Goal: Information Seeking & Learning: Learn about a topic

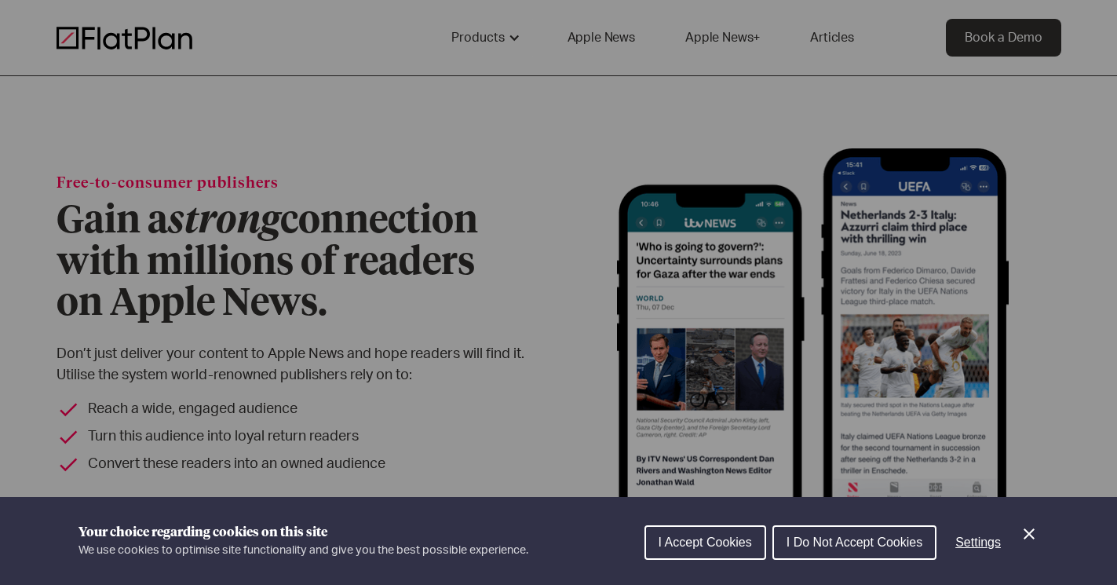
click at [752, 546] on button "I Accept Cookies" at bounding box center [705, 542] width 122 height 35
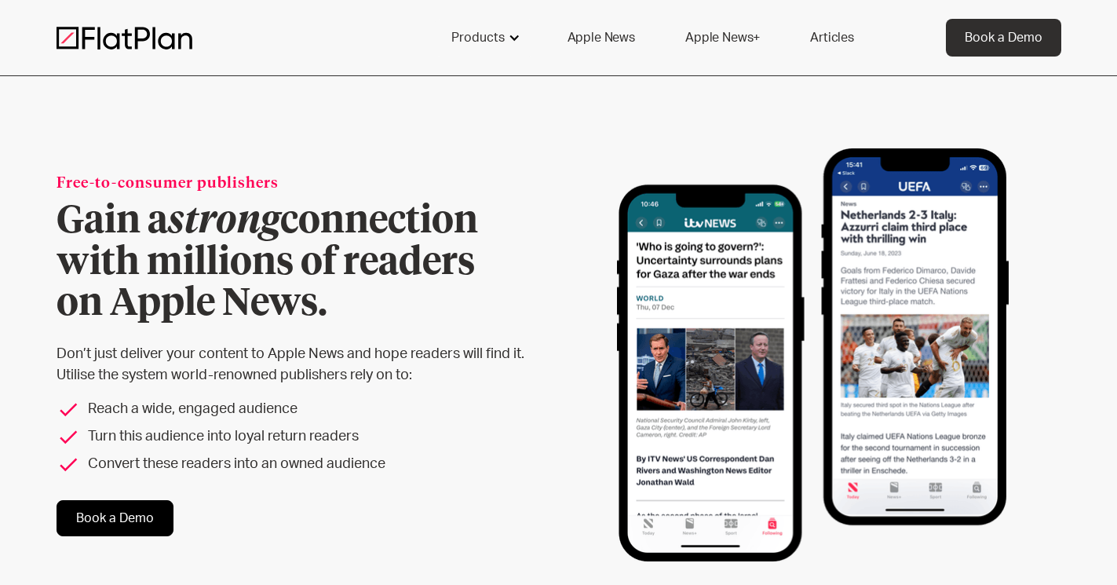
click at [495, 39] on div "Products" at bounding box center [477, 37] width 53 height 19
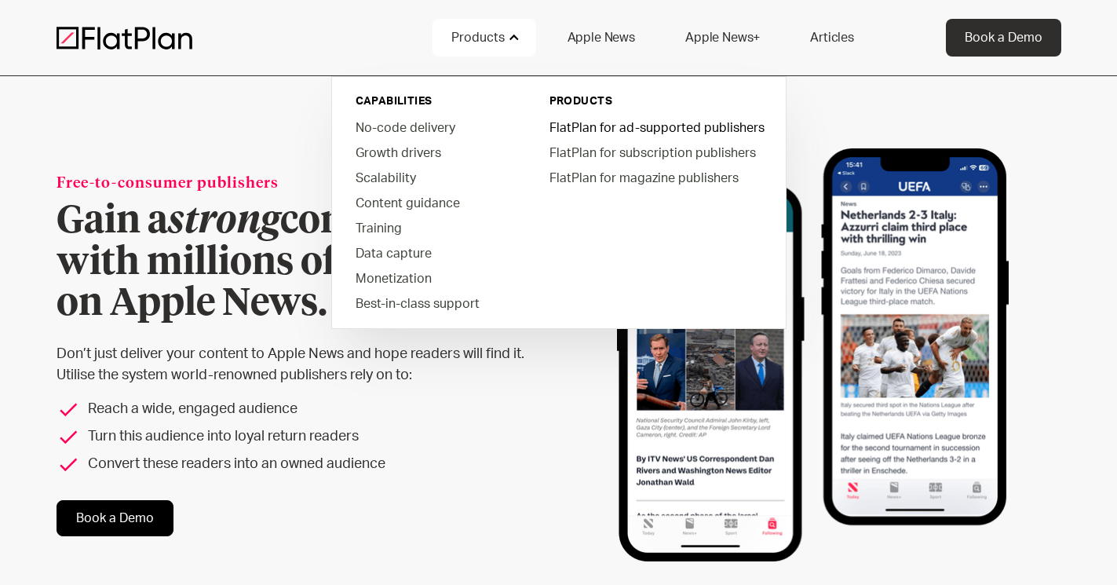
click at [615, 130] on link "FlatPlan for ad-supported publishers" at bounding box center [656, 127] width 238 height 25
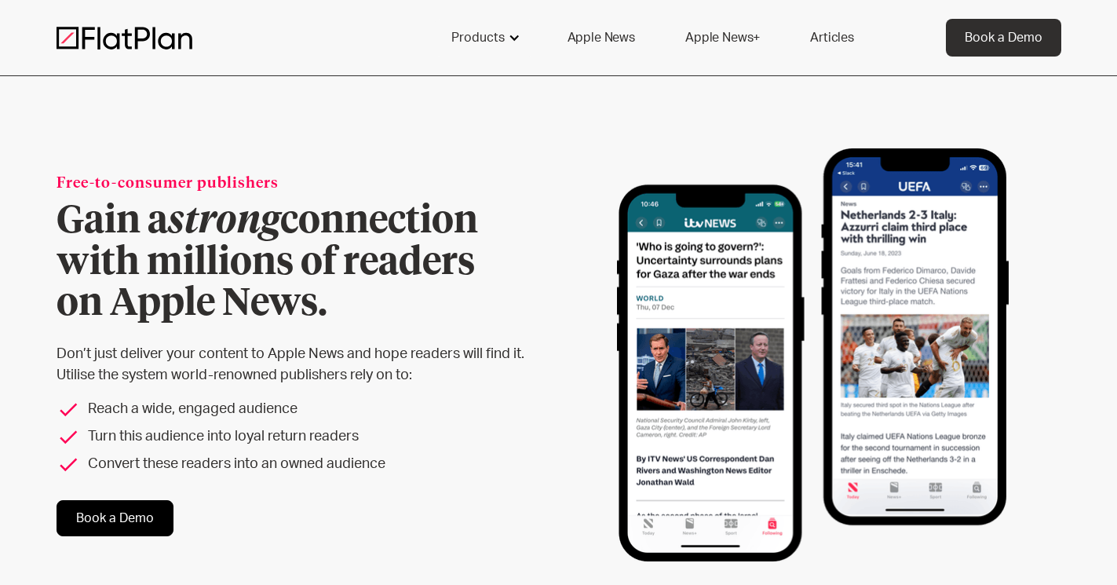
click at [525, 36] on div "Products" at bounding box center [485, 38] width 104 height 38
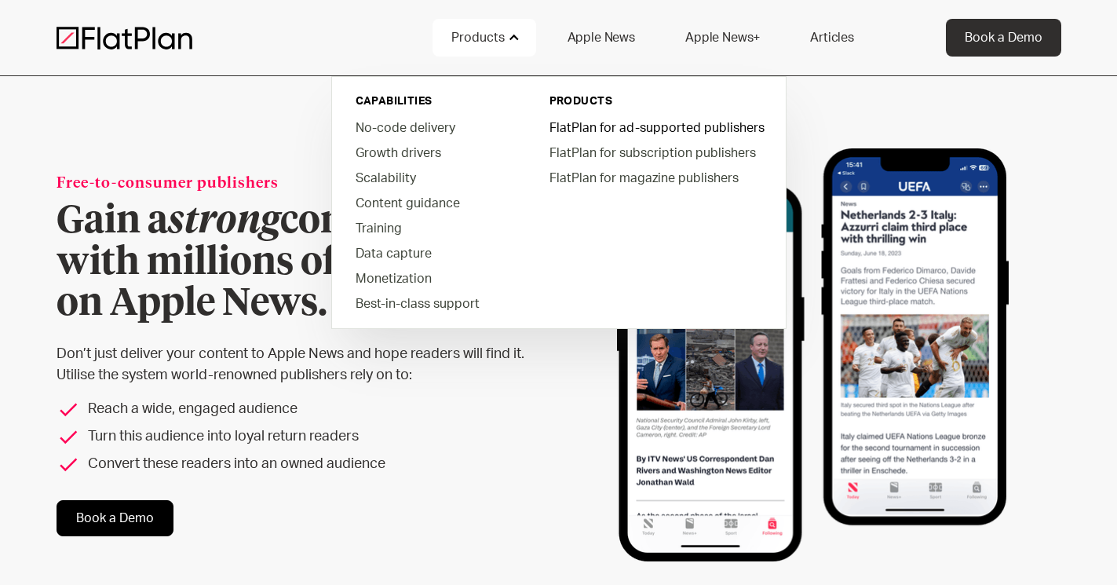
click at [587, 135] on link "FlatPlan for ad-supported publishers" at bounding box center [656, 127] width 238 height 25
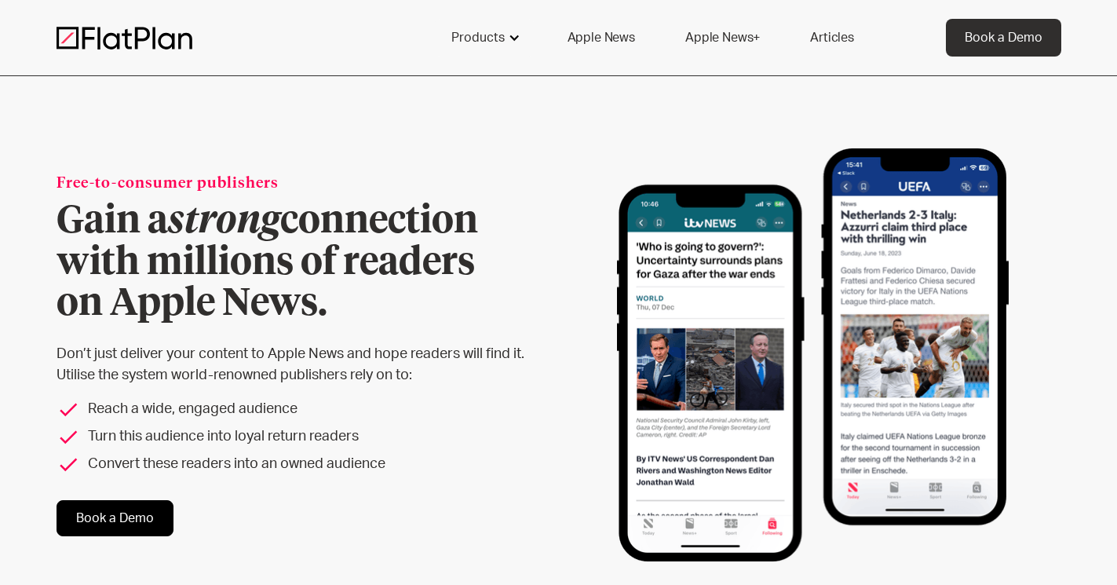
click at [517, 41] on div at bounding box center [514, 37] width 13 height 13
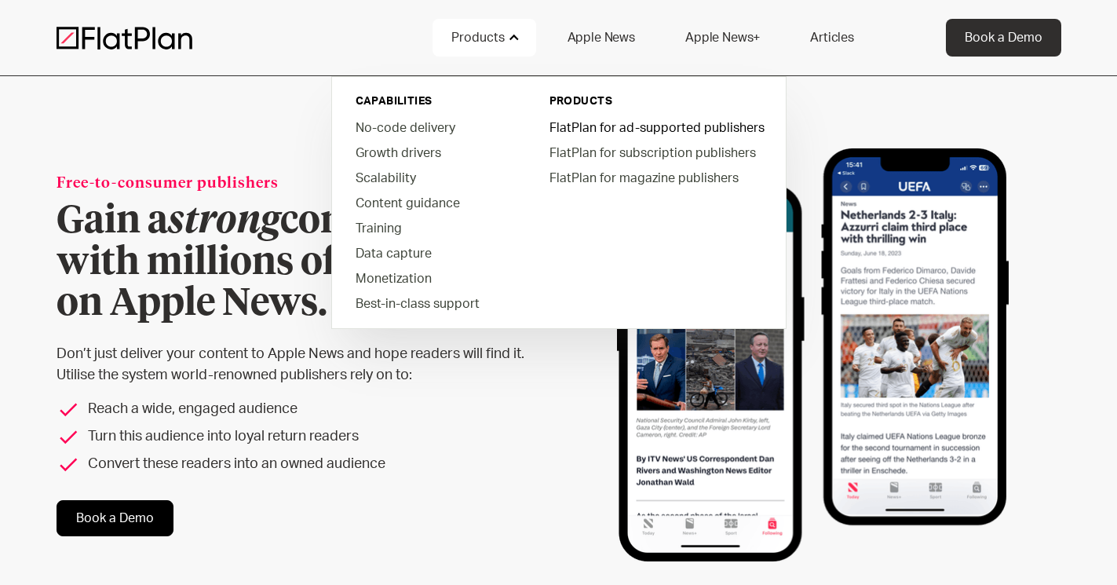
click at [597, 131] on link "FlatPlan for ad-supported publishers" at bounding box center [656, 127] width 238 height 25
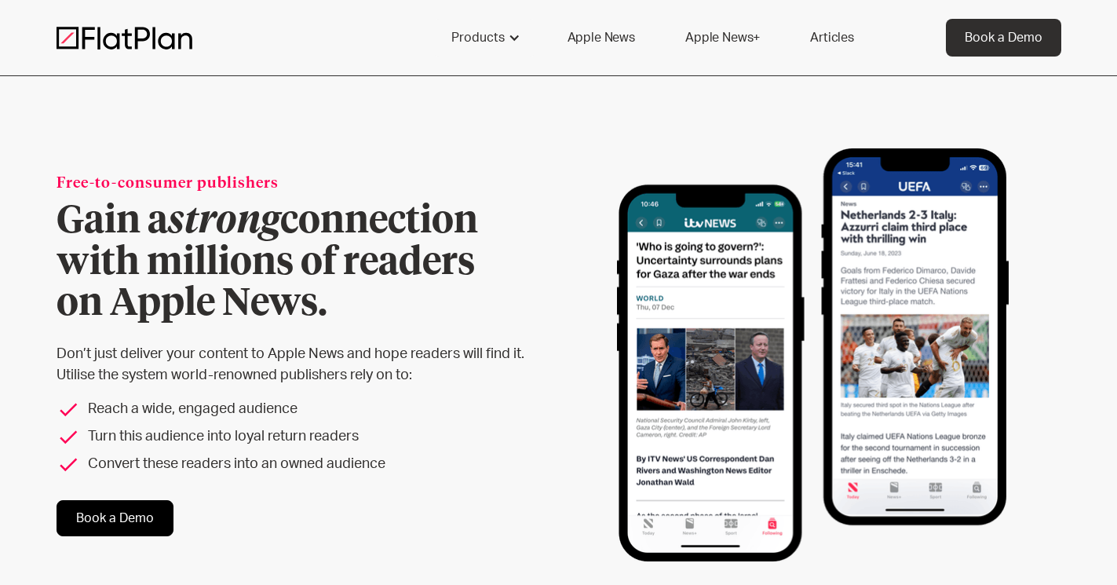
click at [126, 36] on img at bounding box center [125, 38] width 136 height 24
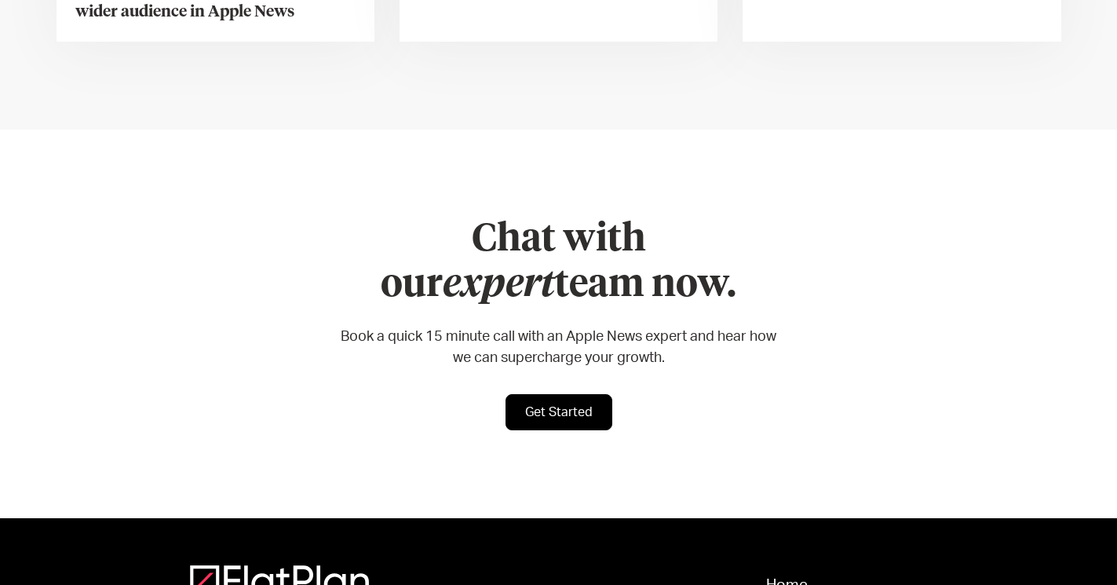
scroll to position [6443, 0]
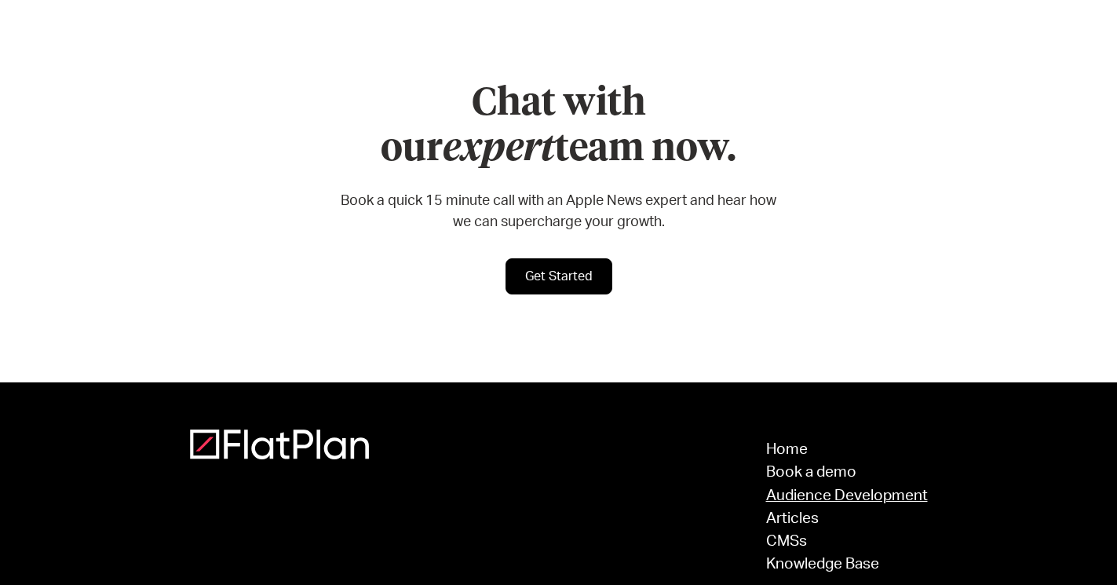
click at [911, 488] on link "Audience Development" at bounding box center [847, 495] width 162 height 15
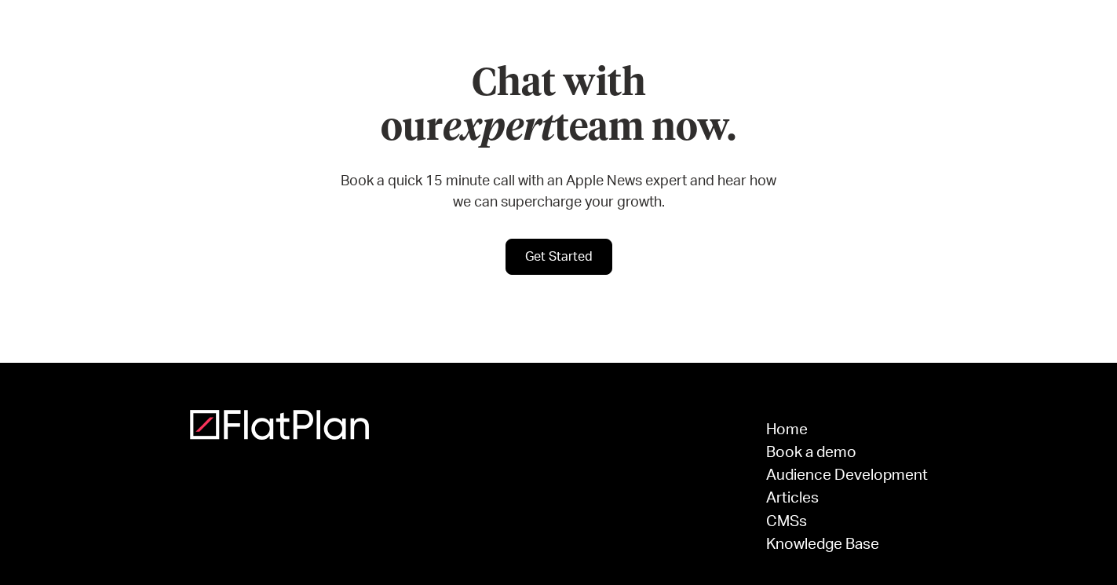
scroll to position [5574, 0]
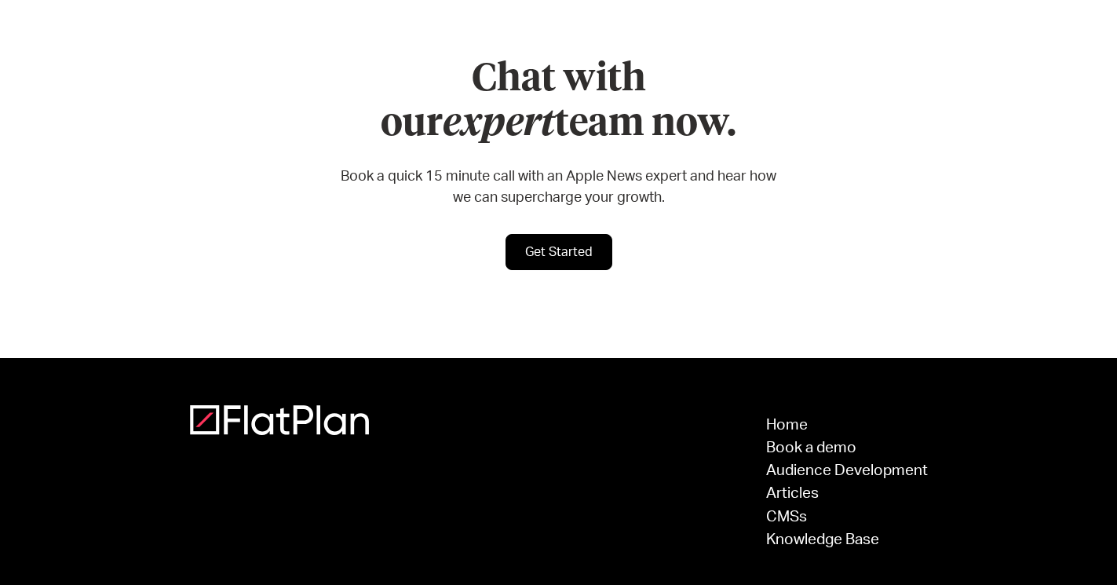
drag, startPoint x: 549, startPoint y: 543, endPoint x: 442, endPoint y: 543, distance: 106.8
copy div "Words Here Ltd 2025"
click at [845, 532] on link "Knowledge Base" at bounding box center [847, 539] width 162 height 15
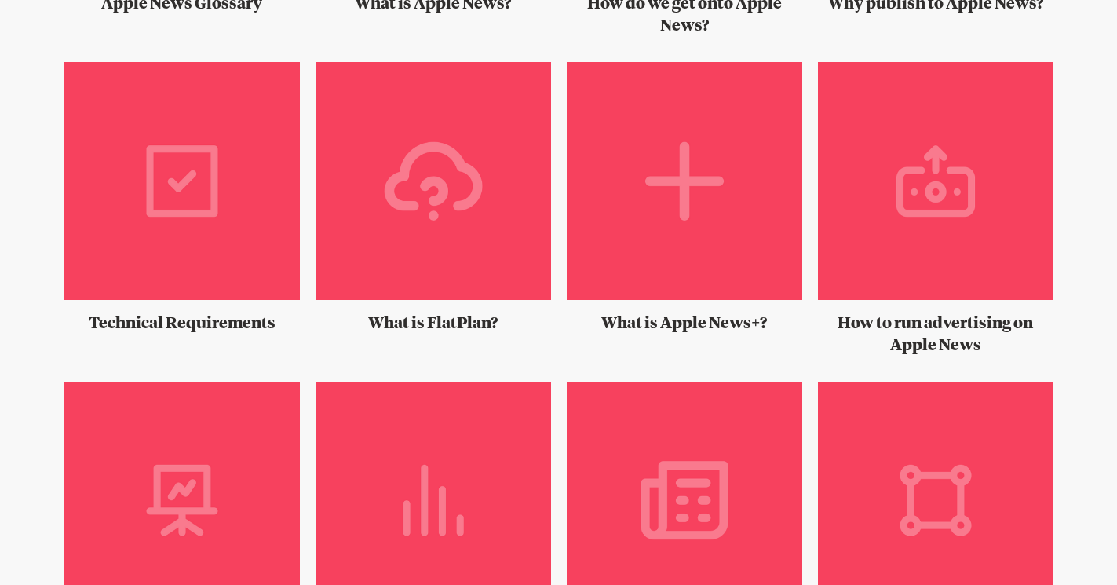
scroll to position [882, 0]
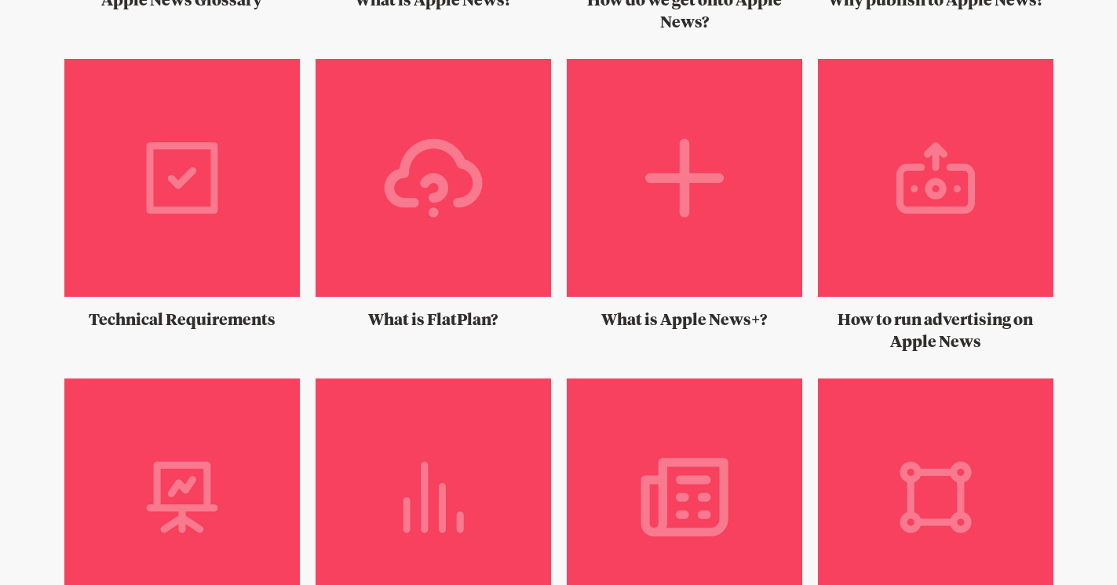
click at [962, 325] on h2 "How to run advertising on Apple News" at bounding box center [935, 331] width 235 height 44
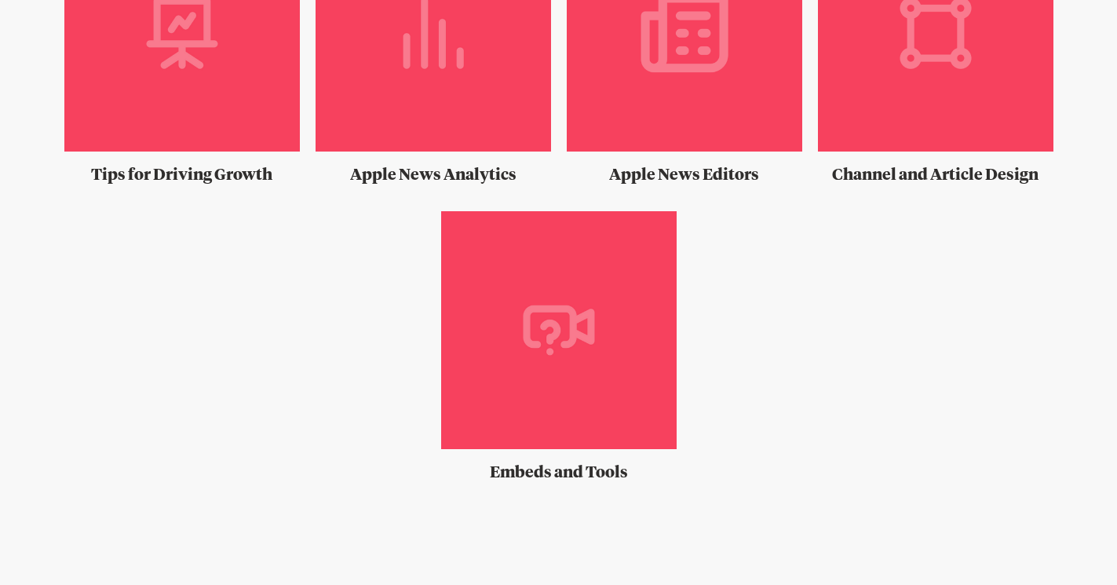
scroll to position [1348, 0]
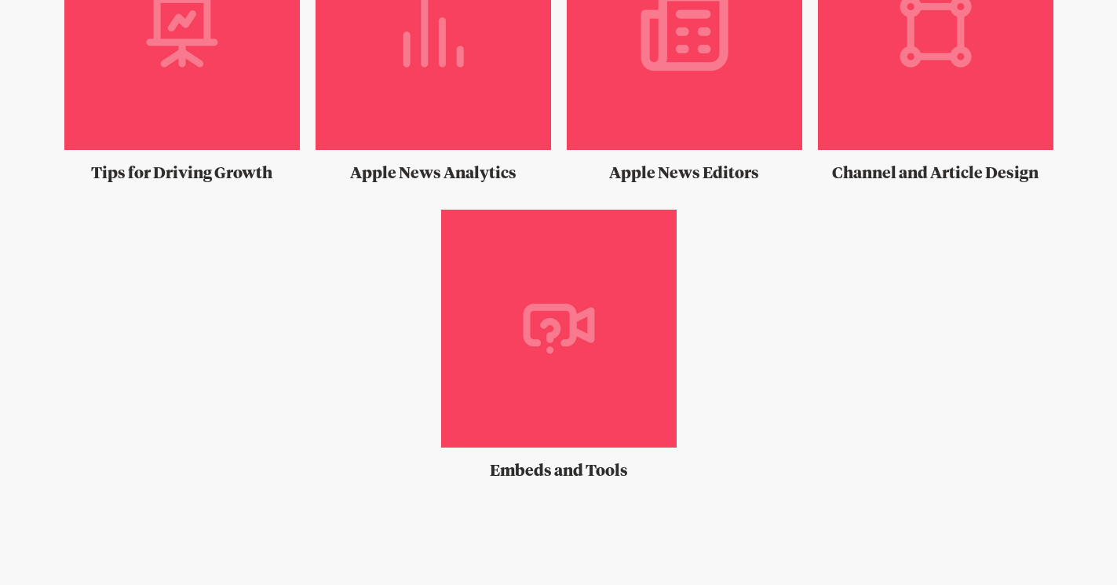
click at [582, 298] on img at bounding box center [558, 335] width 235 height 250
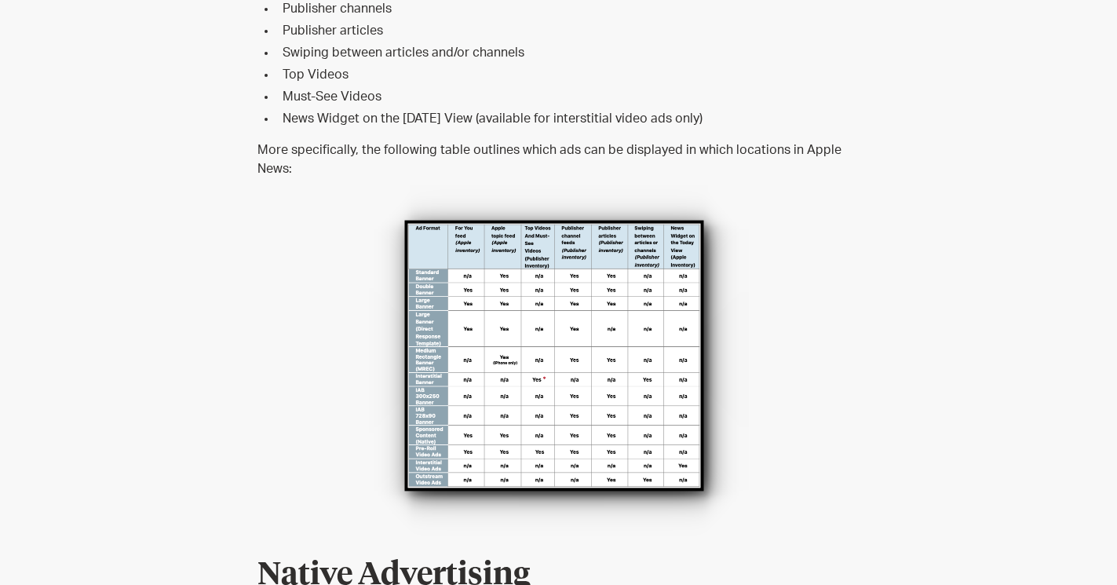
scroll to position [2932, 0]
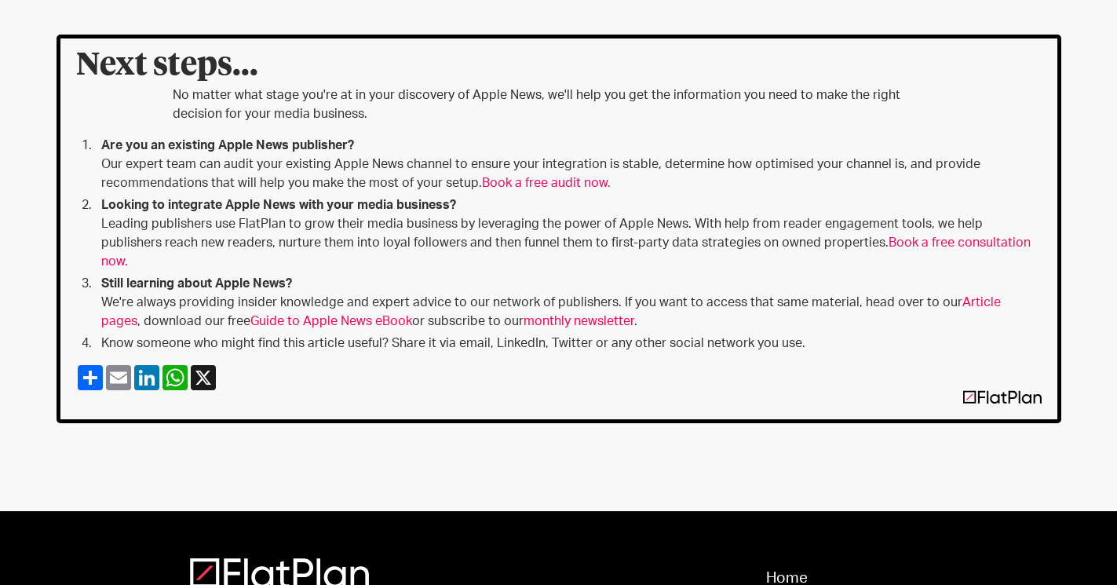
scroll to position [1373, 0]
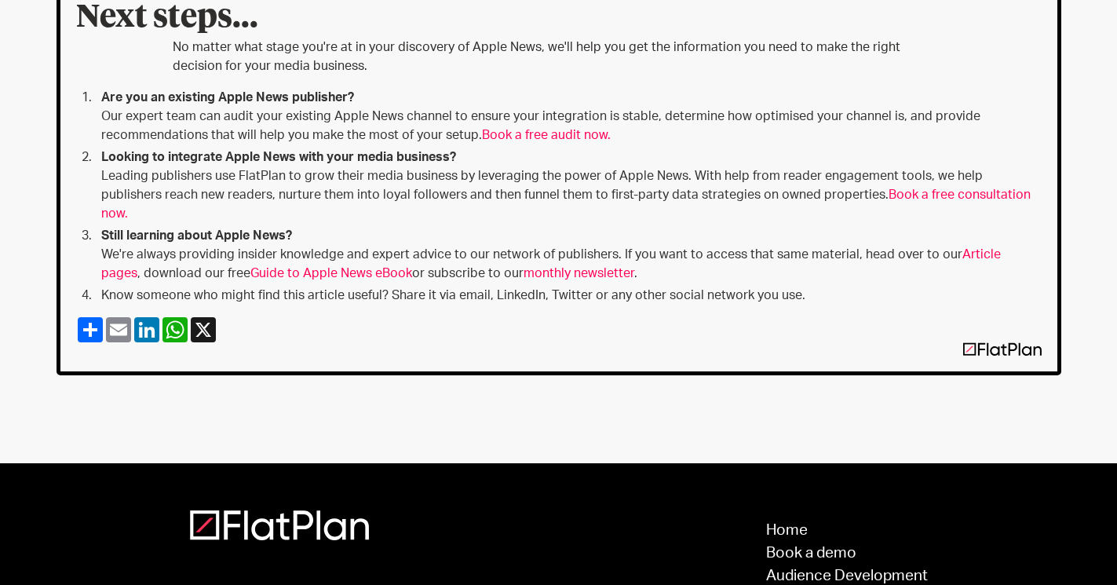
click at [534, 267] on link "monthly newsletter" at bounding box center [579, 273] width 111 height 13
